Goal: Navigation & Orientation: Find specific page/section

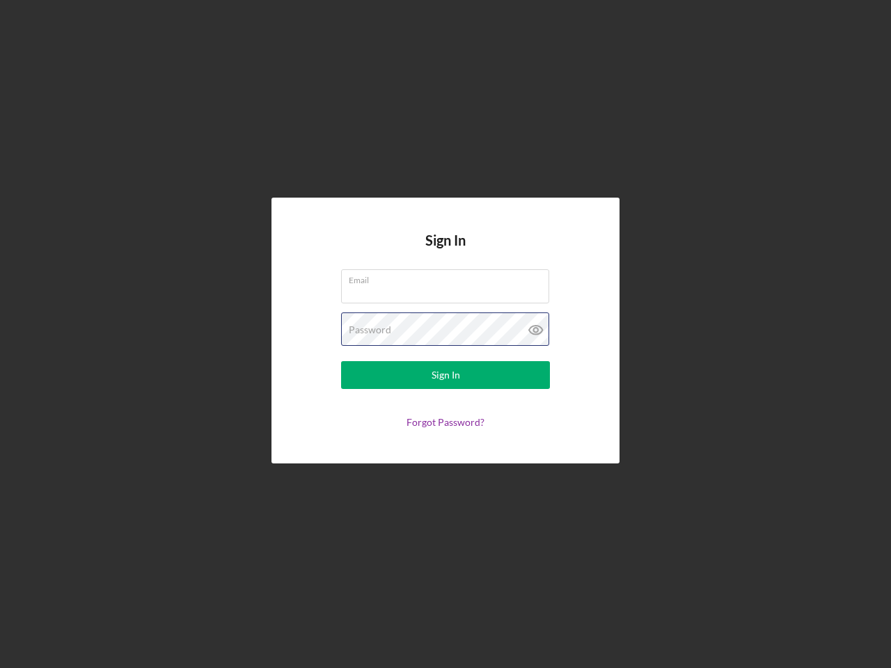
click at [446, 334] on div "Password" at bounding box center [445, 330] width 209 height 35
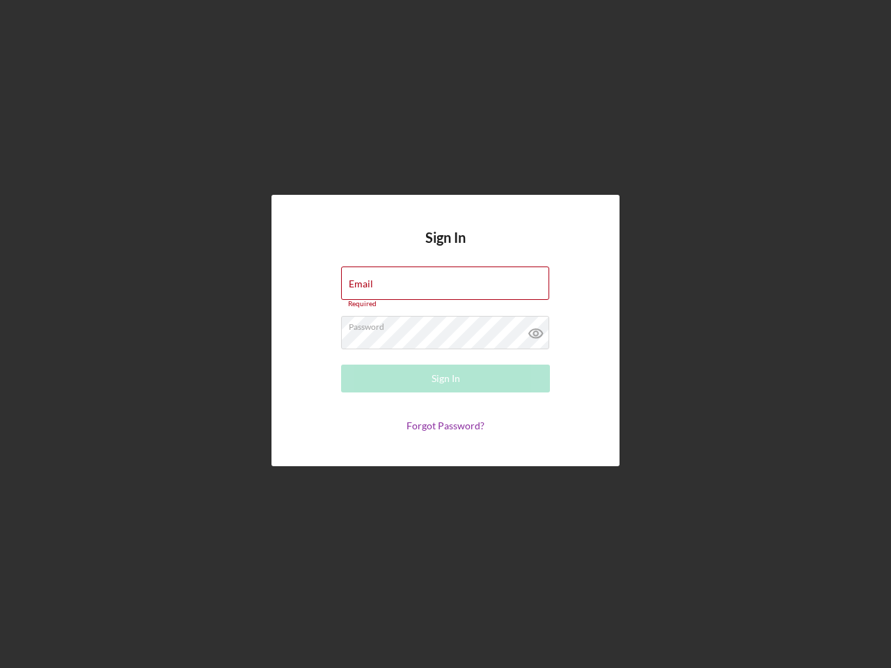
click at [536, 330] on icon at bounding box center [536, 333] width 35 height 35
